Goal: Information Seeking & Learning: Learn about a topic

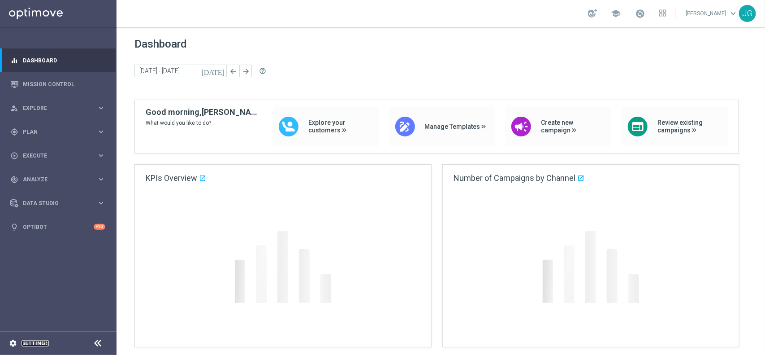
click at [29, 343] on link "Settings" at bounding box center [35, 342] width 27 height 5
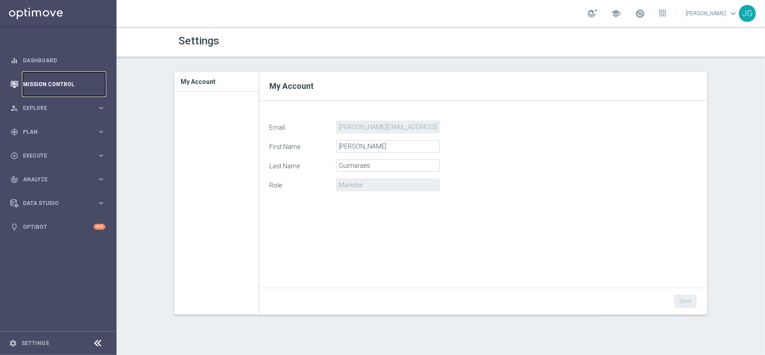
click at [61, 82] on link "Mission Control" at bounding box center [64, 84] width 82 height 24
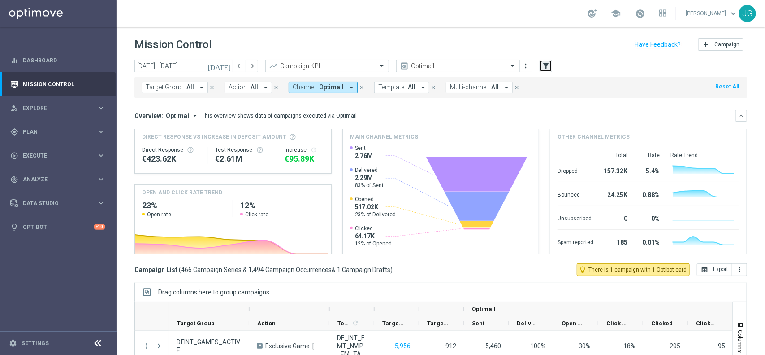
click at [548, 67] on icon "filter_alt" at bounding box center [546, 66] width 8 height 8
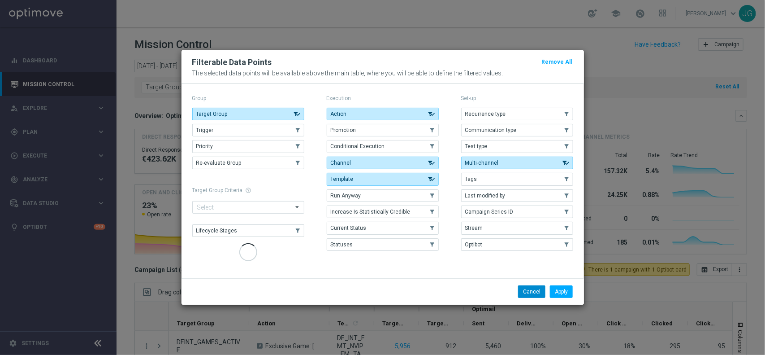
click at [525, 294] on button "Cancel" at bounding box center [531, 291] width 27 height 13
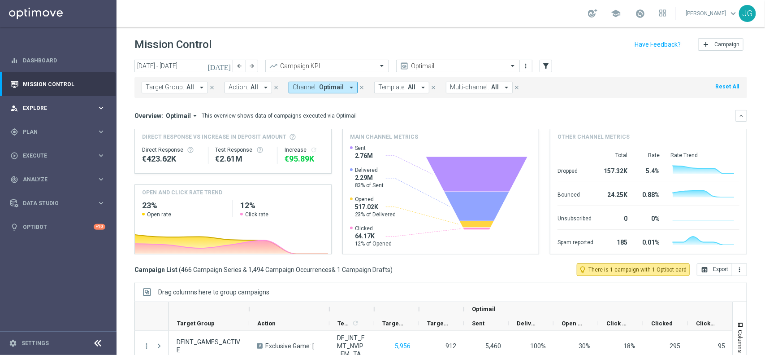
click at [72, 102] on div "person_search Explore keyboard_arrow_right" at bounding box center [58, 108] width 116 height 24
click at [47, 239] on span "Plan" at bounding box center [60, 239] width 74 height 5
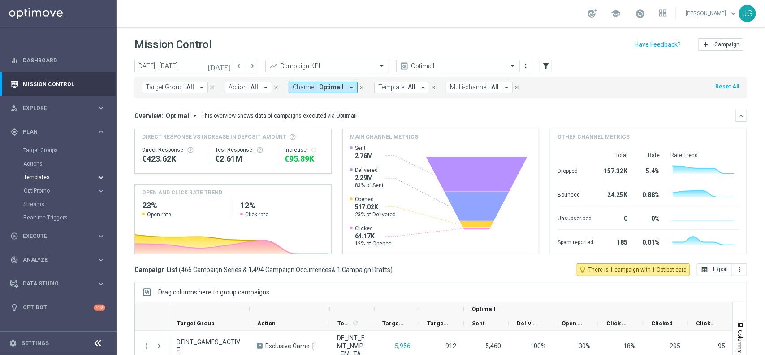
click at [50, 176] on span "Templates" at bounding box center [56, 176] width 64 height 5
click at [40, 189] on link "Optimail" at bounding box center [60, 190] width 65 height 7
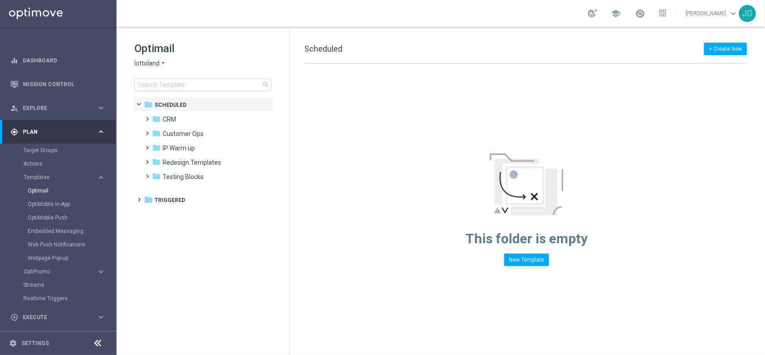
click at [155, 66] on span "lottoland" at bounding box center [146, 63] width 25 height 9
click at [0, 0] on span "[DOMAIN_NAME]" at bounding box center [0, 0] width 0 height 0
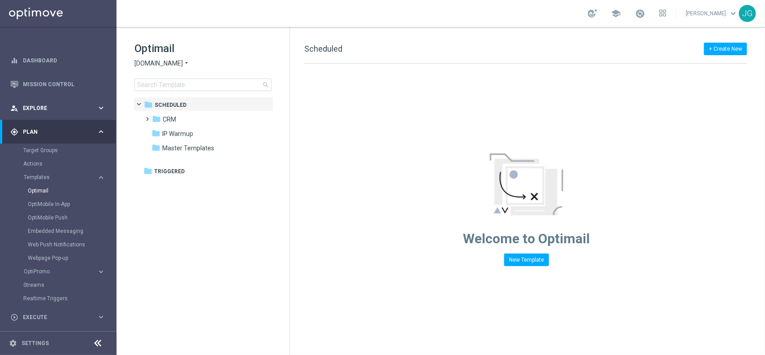
click at [70, 108] on span "Explore" at bounding box center [60, 107] width 74 height 5
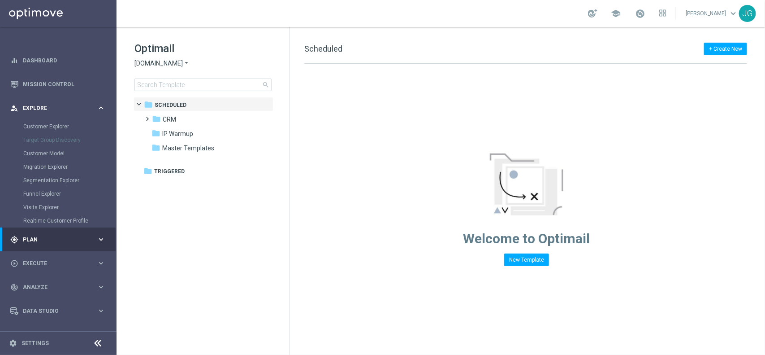
click at [97, 106] on icon "keyboard_arrow_right" at bounding box center [101, 108] width 9 height 9
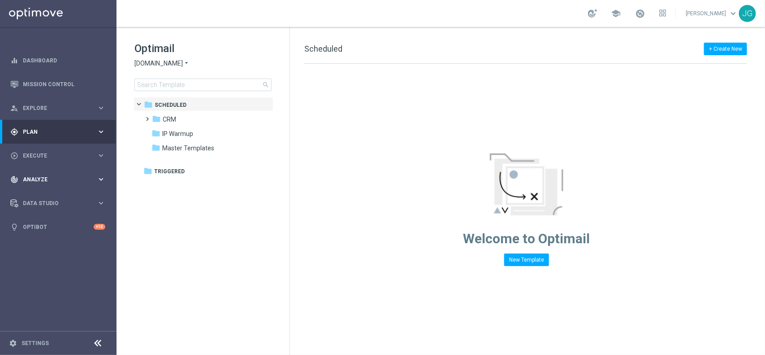
click at [61, 178] on span "Analyze" at bounding box center [60, 179] width 74 height 5
click at [39, 289] on span "BI Studio" at bounding box center [56, 291] width 64 height 5
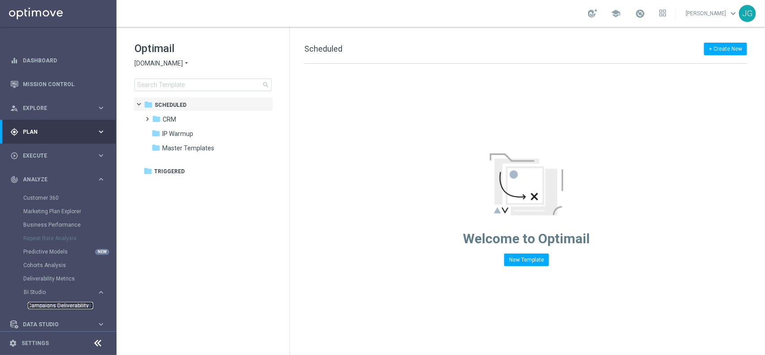
click at [70, 306] on link "Campaigns Deliverability" at bounding box center [60, 305] width 65 height 7
